Goal: Check status

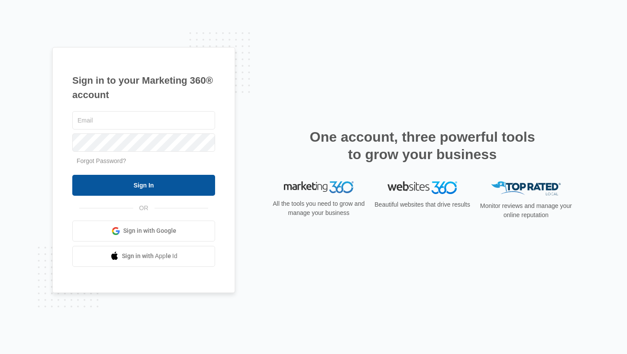
type input "[PERSON_NAME][EMAIL_ADDRESS][DOMAIN_NAME]"
click at [147, 185] on input "Sign In" at bounding box center [143, 185] width 143 height 21
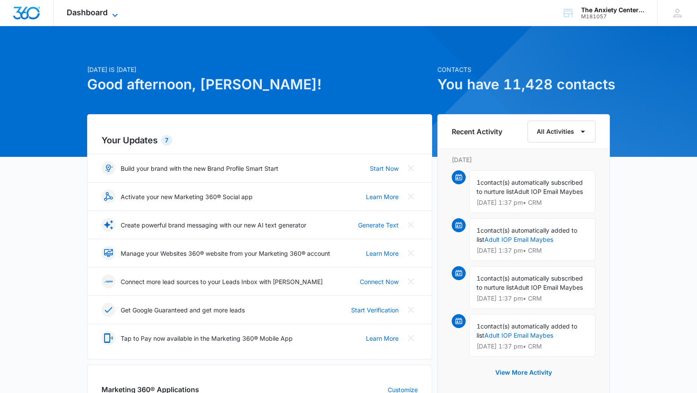
click at [112, 17] on icon at bounding box center [115, 15] width 10 height 10
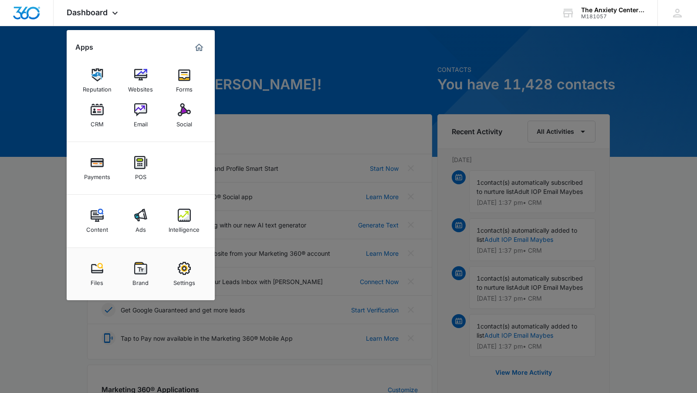
click at [20, 58] on div at bounding box center [348, 196] width 697 height 393
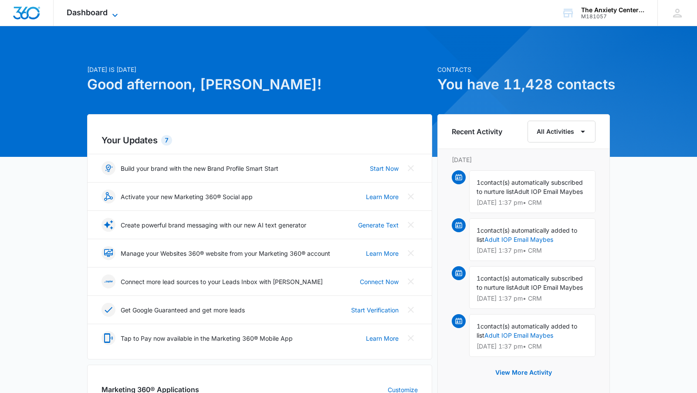
click at [91, 15] on span "Dashboard" at bounding box center [87, 12] width 41 height 9
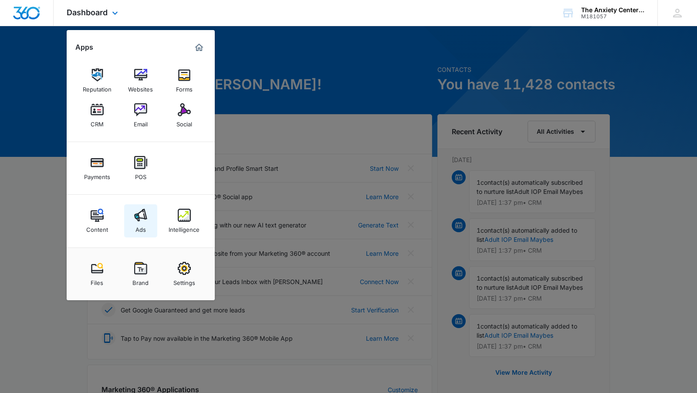
click at [139, 216] on img at bounding box center [140, 215] width 13 height 13
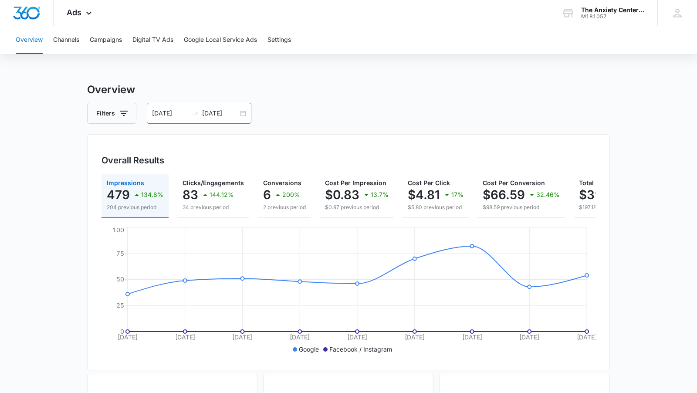
click at [244, 113] on div "[DATE] [DATE]" at bounding box center [199, 113] width 105 height 21
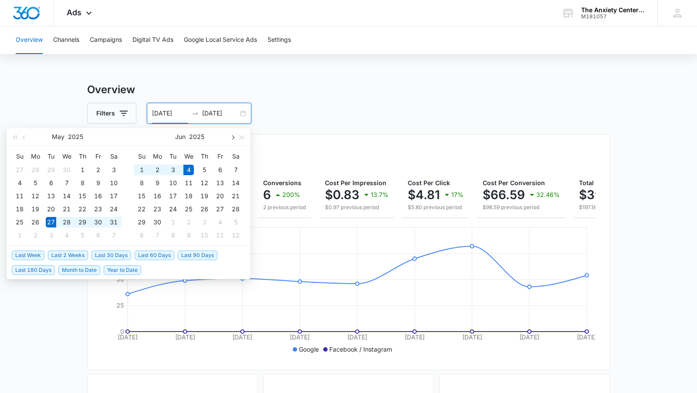
click at [230, 137] on button "button" at bounding box center [232, 136] width 10 height 17
type input "[DATE]"
click at [189, 167] on div "3" at bounding box center [188, 170] width 10 height 10
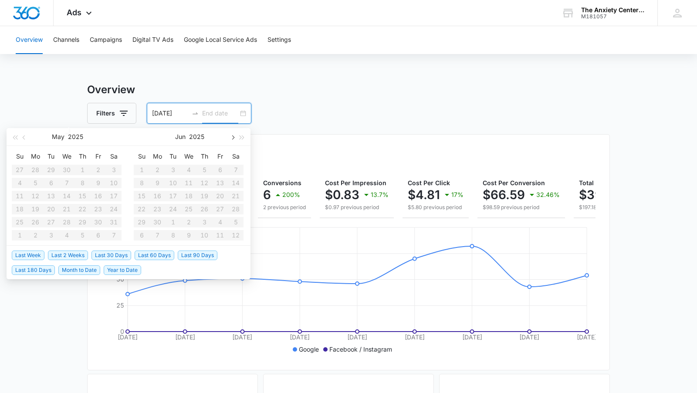
click at [232, 137] on span "button" at bounding box center [232, 137] width 4 height 4
type input "[DATE]"
click at [189, 183] on div "10" at bounding box center [188, 183] width 10 height 10
